Goal: Information Seeking & Learning: Learn about a topic

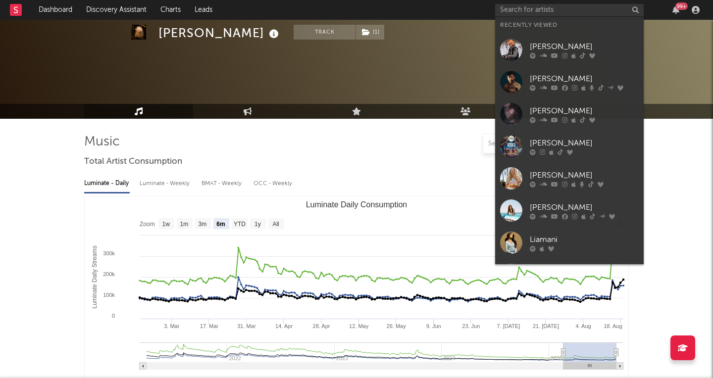
select select "6m"
select select "1w"
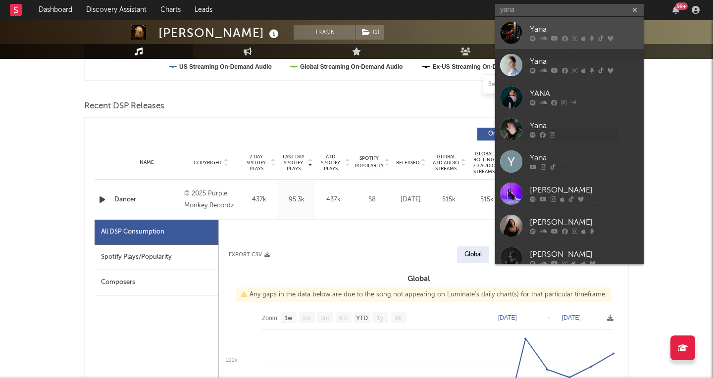
type input "yana"
click at [537, 37] on div at bounding box center [584, 39] width 109 height 6
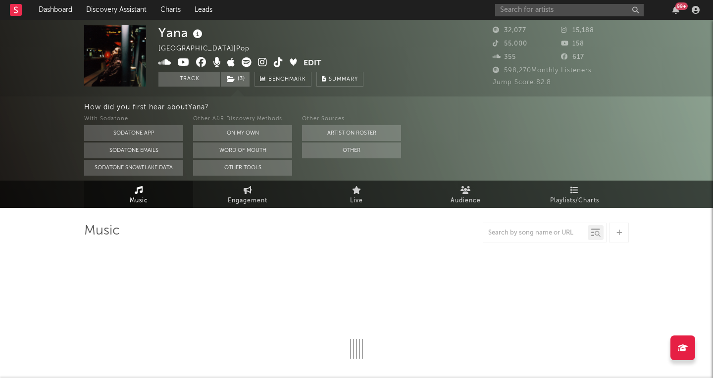
select select "6m"
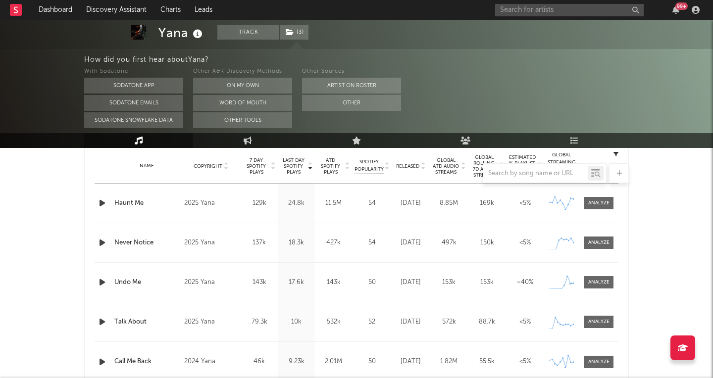
scroll to position [397, 0]
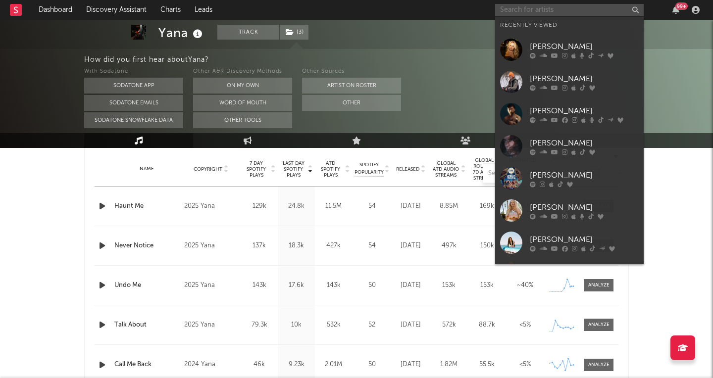
click at [525, 6] on input "text" at bounding box center [569, 10] width 149 height 12
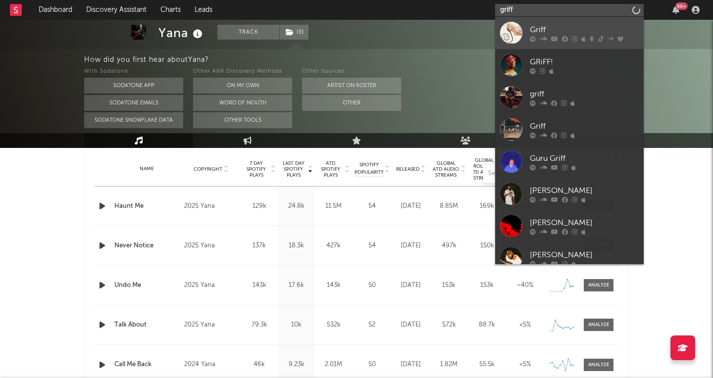
type input "griff"
click at [534, 24] on div "Griff" at bounding box center [584, 30] width 109 height 12
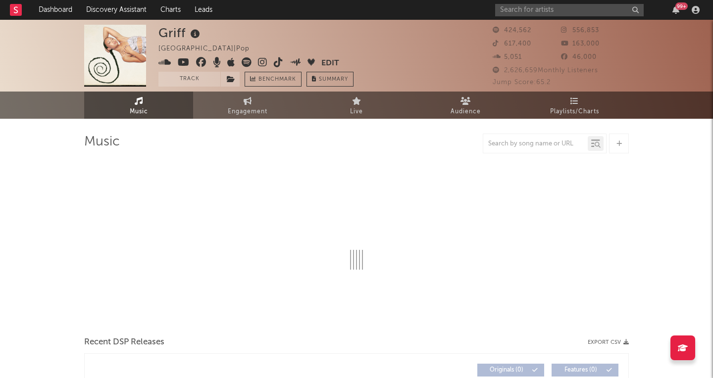
select select "6m"
